Goal: Transaction & Acquisition: Subscribe to service/newsletter

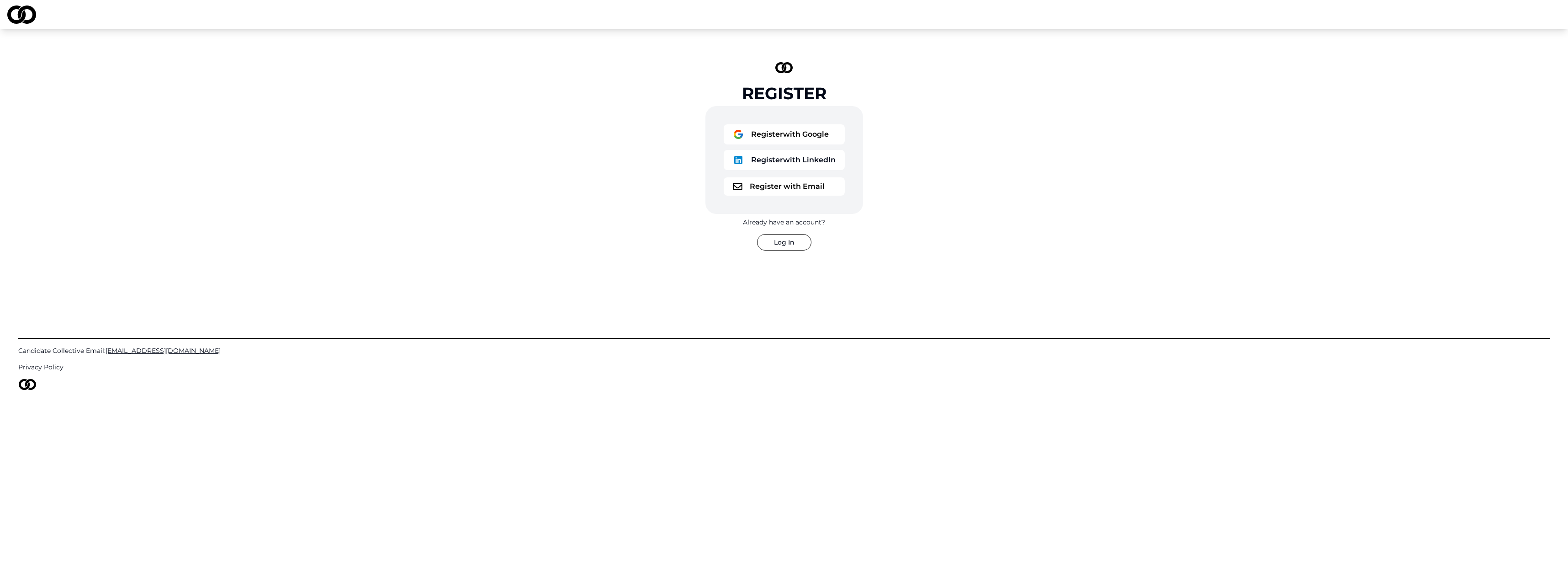
click at [768, 188] on button "Register with Email" at bounding box center [784, 186] width 121 height 18
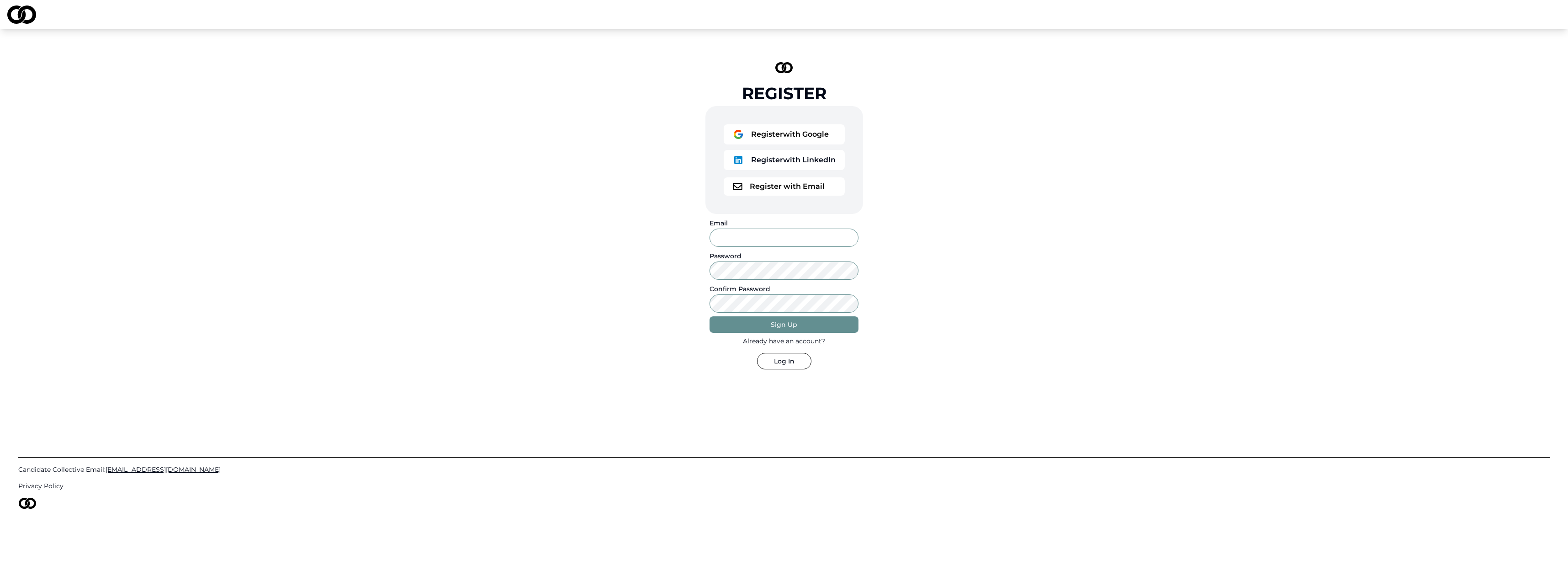
click at [756, 237] on input "Email" at bounding box center [784, 237] width 148 height 18
type input "**********"
click at [772, 324] on div "Sign Up" at bounding box center [784, 325] width 27 height 9
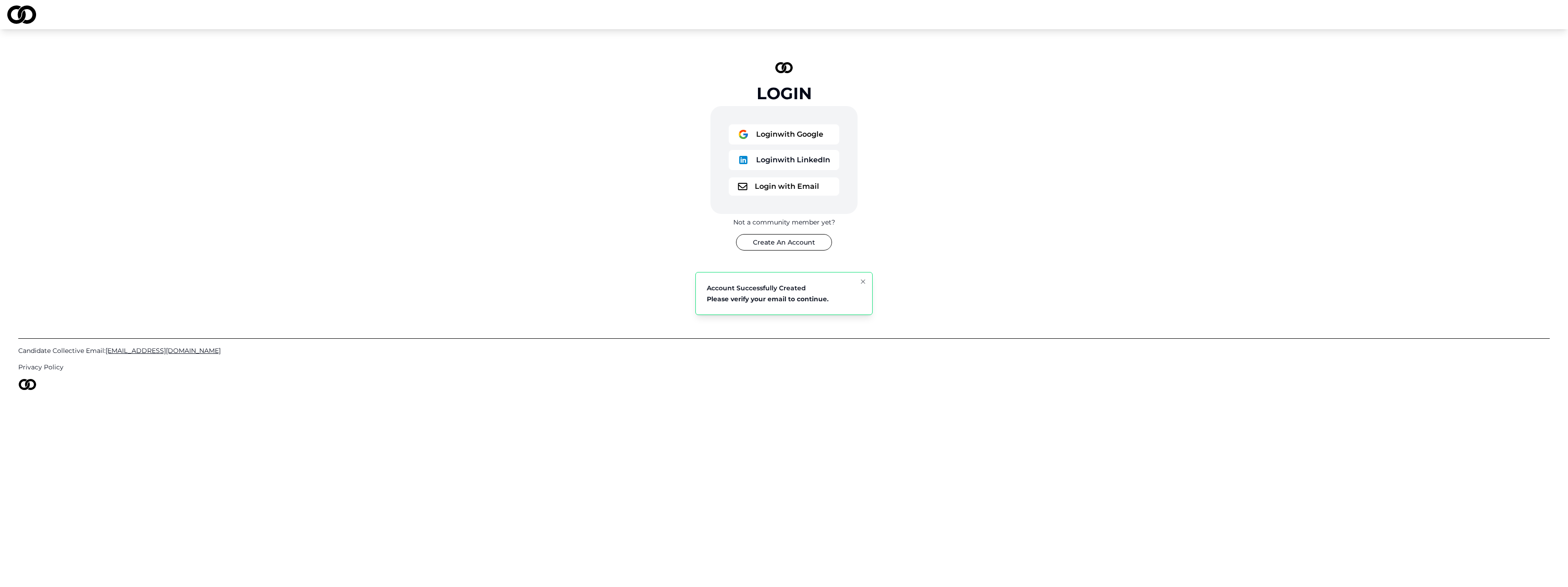
click at [863, 282] on icon "Notifications (F8)" at bounding box center [863, 281] width 3 height 3
click at [804, 185] on button "Login with Email" at bounding box center [784, 186] width 110 height 18
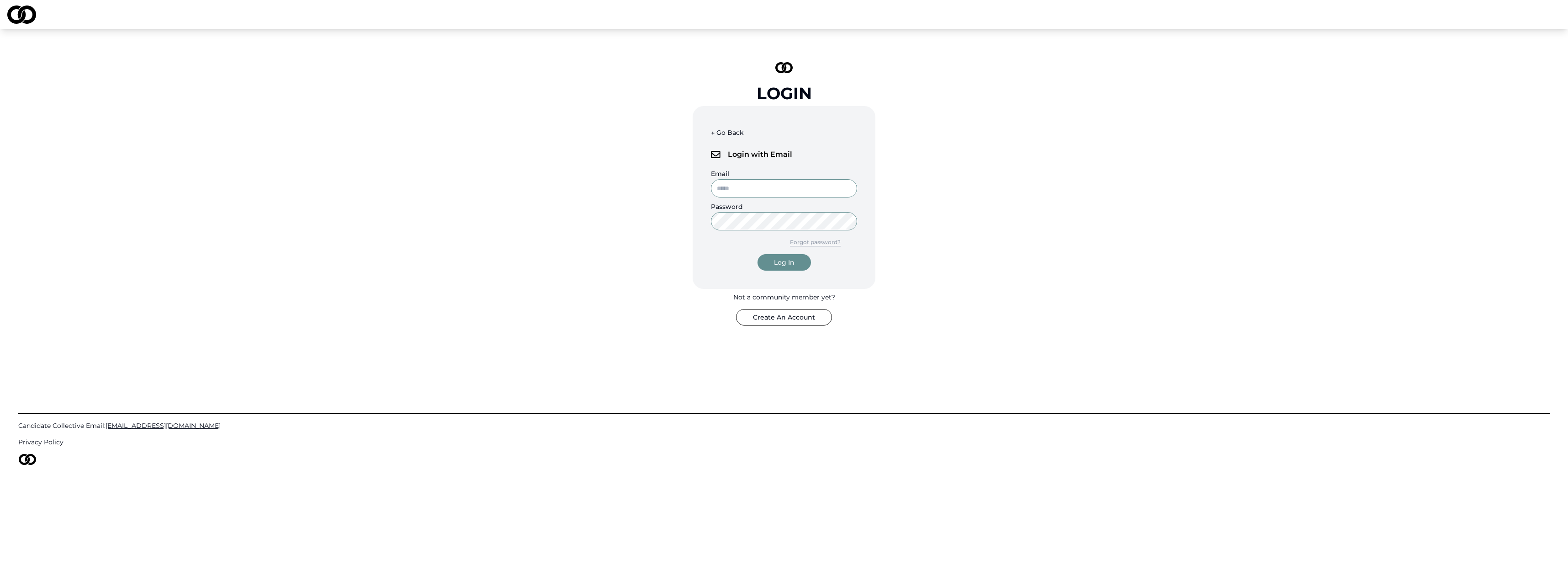
click at [789, 187] on input "Email" at bounding box center [784, 188] width 146 height 18
type input "**********"
click at [777, 259] on div "Log In" at bounding box center [784, 263] width 21 height 9
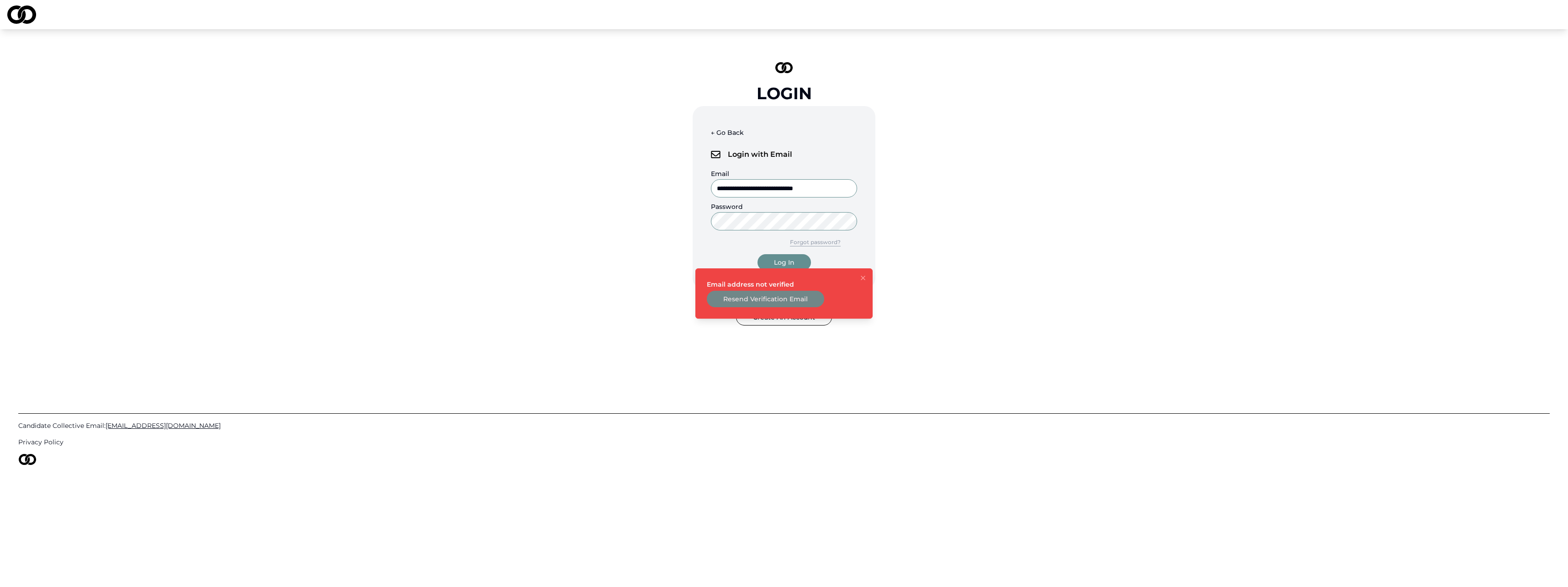
click at [754, 298] on button "Resend Verification Email" at bounding box center [766, 299] width 118 height 17
click at [789, 322] on button "Create An Account" at bounding box center [784, 317] width 96 height 17
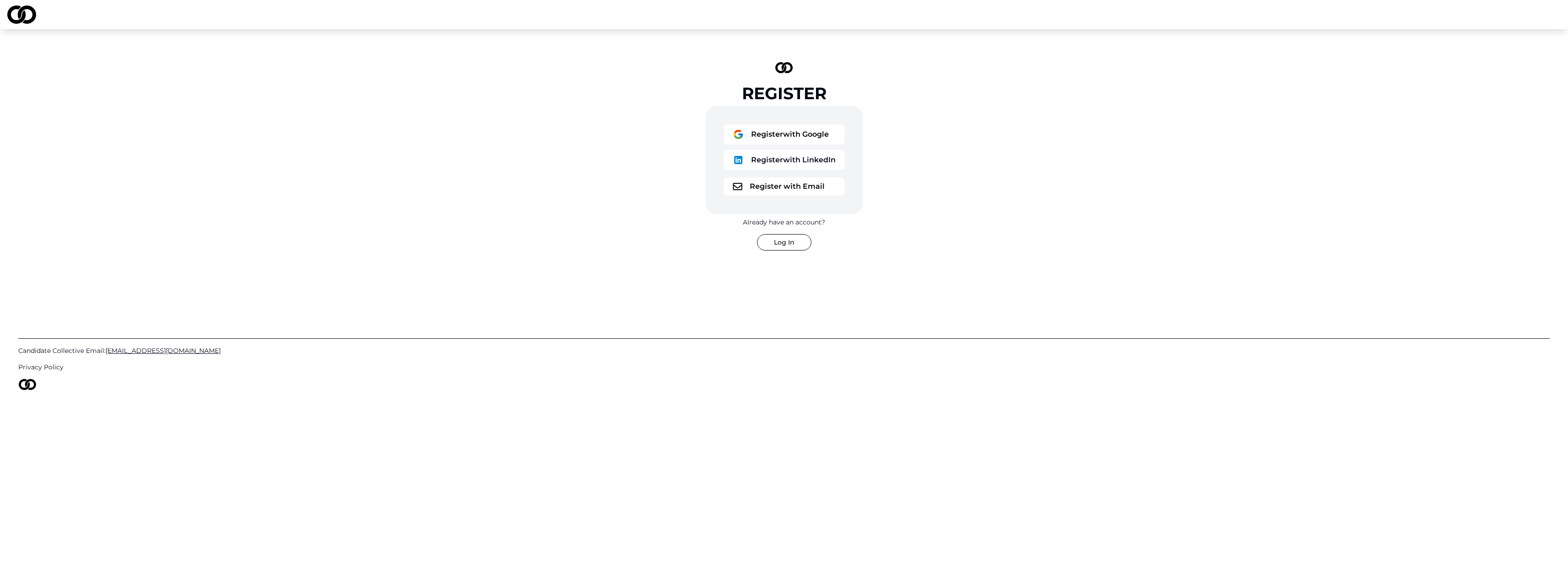
click at [775, 183] on button "Register with Email" at bounding box center [784, 186] width 121 height 18
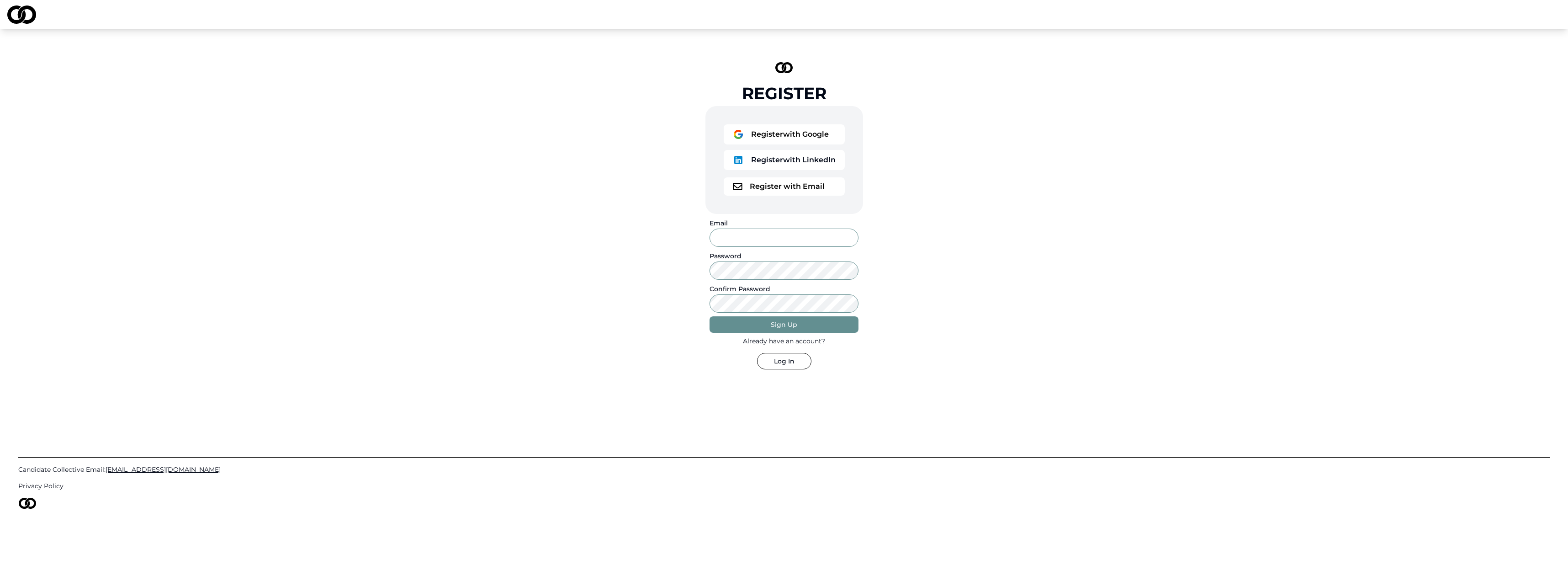
click at [772, 234] on input "Email" at bounding box center [784, 237] width 148 height 18
type input "**********"
click at [810, 326] on button "Sign Up" at bounding box center [784, 324] width 148 height 17
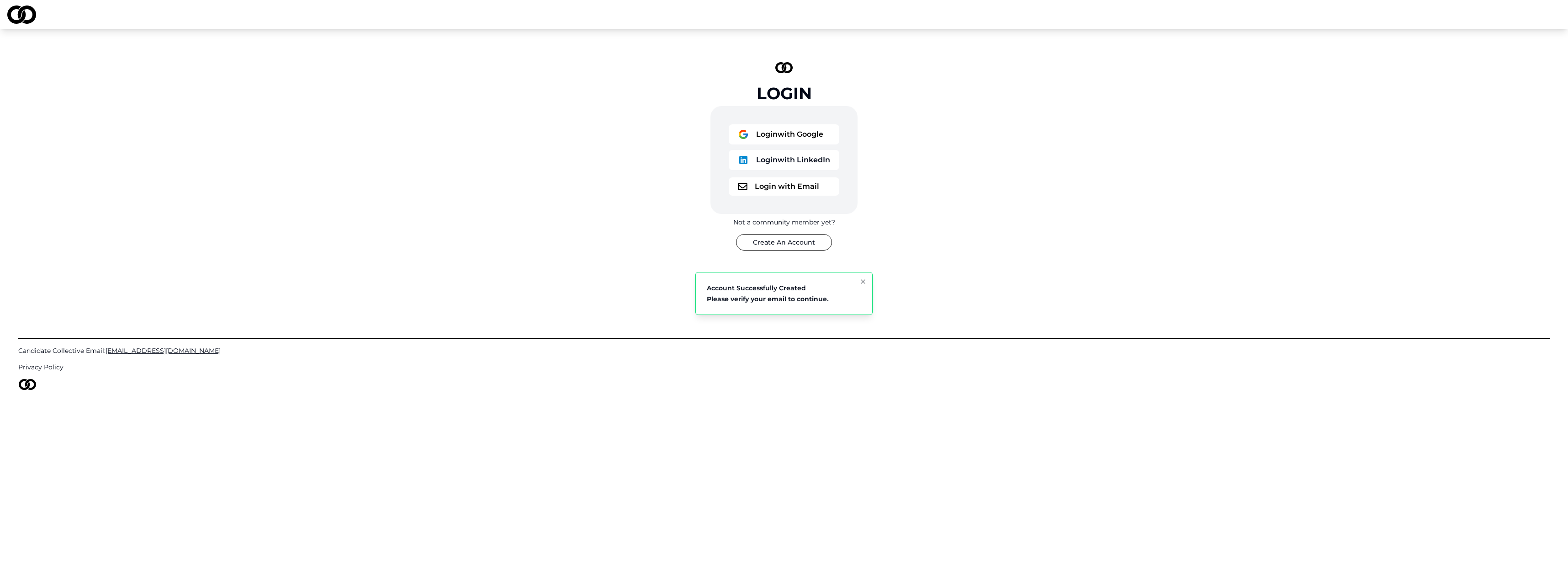
click at [865, 284] on icon "Notifications (F8)" at bounding box center [863, 281] width 7 height 7
